Goal: Task Accomplishment & Management: Use online tool/utility

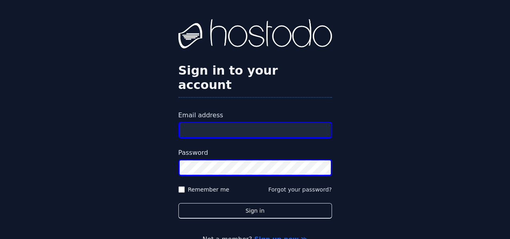
click at [402, 47] on div "Sign in to your account Email address Password Remember me Forgot your password…" at bounding box center [255, 132] width 510 height 264
click at [253, 122] on input "Email address" at bounding box center [254, 130] width 153 height 17
type input "**********"
click at [178, 203] on button "Sign in" at bounding box center [254, 211] width 153 height 16
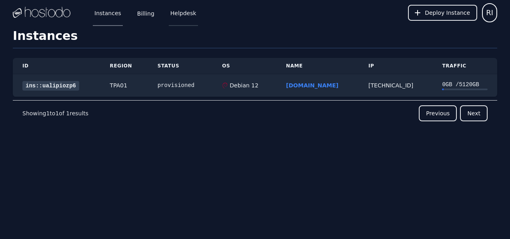
click at [178, 16] on link "Helpdesk" at bounding box center [183, 13] width 29 height 26
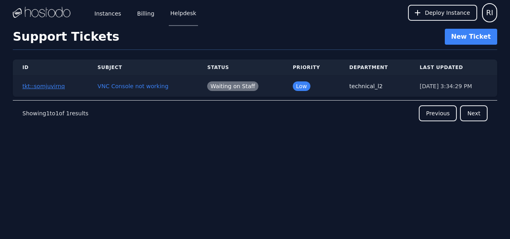
click at [43, 86] on button "tkt::somjuvirnq" at bounding box center [43, 86] width 42 height 8
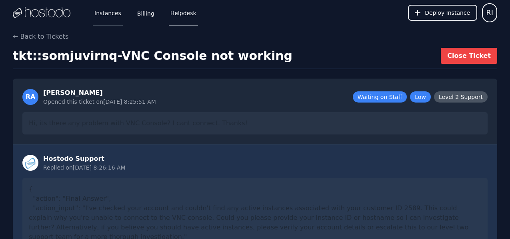
click at [112, 16] on link "Instances" at bounding box center [108, 13] width 30 height 26
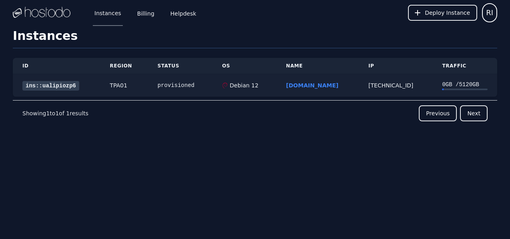
click at [51, 83] on link "ins::ualipiozp6" at bounding box center [50, 86] width 57 height 10
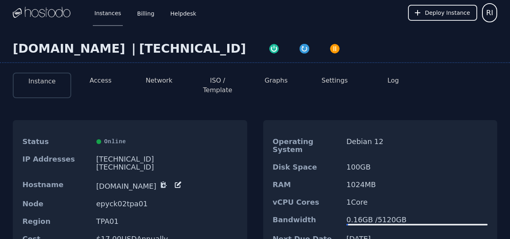
click at [101, 80] on button "Access" at bounding box center [101, 81] width 22 height 10
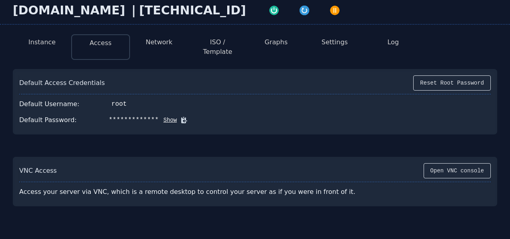
scroll to position [78, 0]
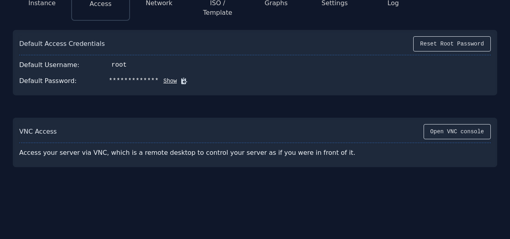
click at [478, 133] on div "VNC Access Open VNC console" at bounding box center [254, 133] width 471 height 19
click at [477, 130] on button "Open VNC console" at bounding box center [456, 131] width 67 height 15
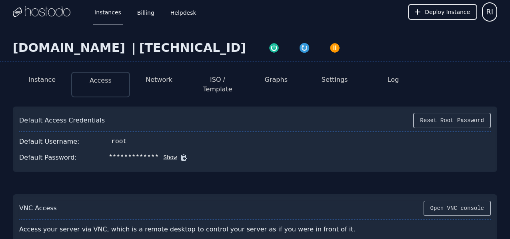
scroll to position [0, 0]
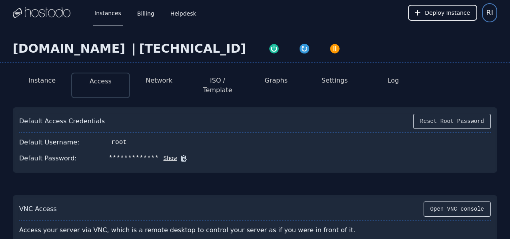
click at [490, 16] on span "RI" at bounding box center [489, 12] width 7 height 11
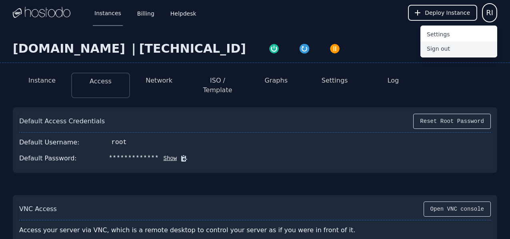
click at [468, 47] on button "Sign out" at bounding box center [458, 49] width 77 height 14
